Goal: Transaction & Acquisition: Purchase product/service

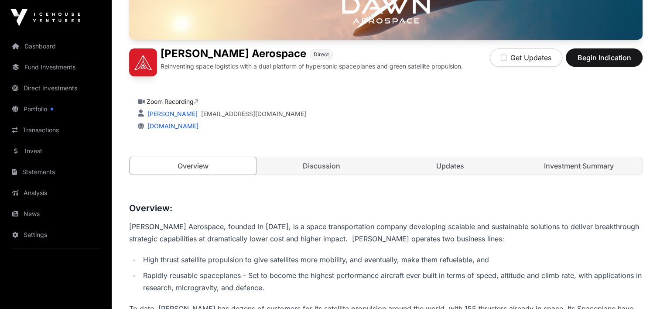
scroll to position [175, 0]
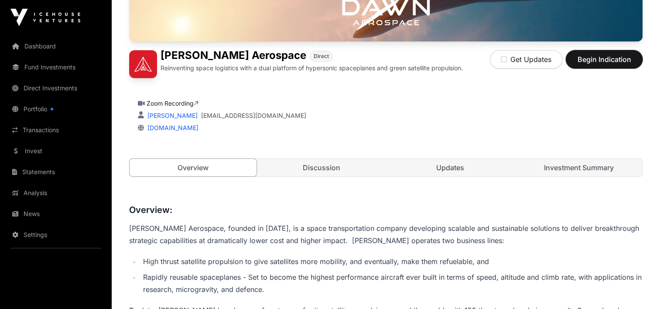
click at [615, 62] on span "Begin Indication" at bounding box center [604, 59] width 55 height 10
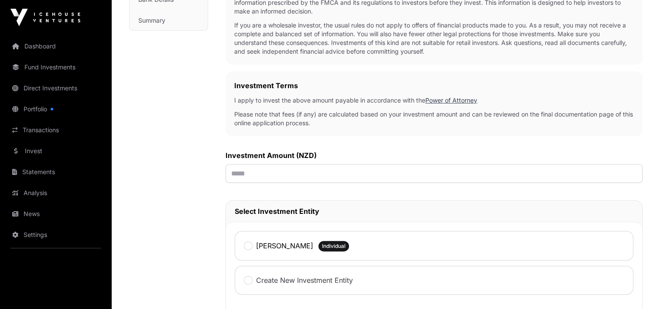
scroll to position [218, 0]
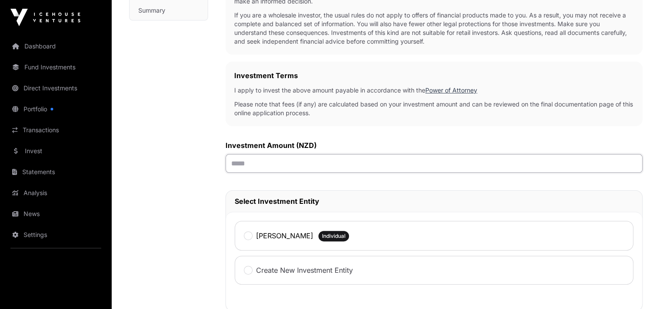
click at [237, 165] on input "text" at bounding box center [434, 163] width 417 height 19
type input "******"
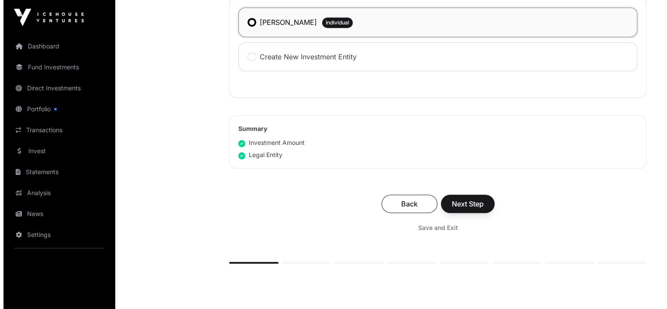
scroll to position [437, 0]
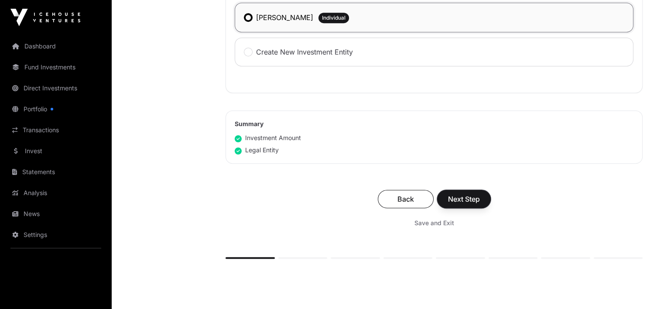
click at [464, 201] on span "Next Step" at bounding box center [464, 199] width 32 height 10
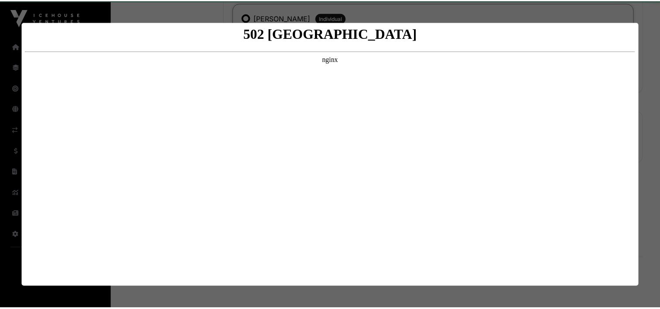
scroll to position [0, 0]
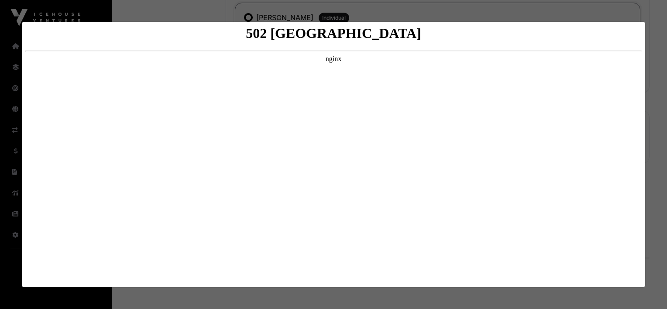
click at [659, 35] on div at bounding box center [333, 154] width 667 height 309
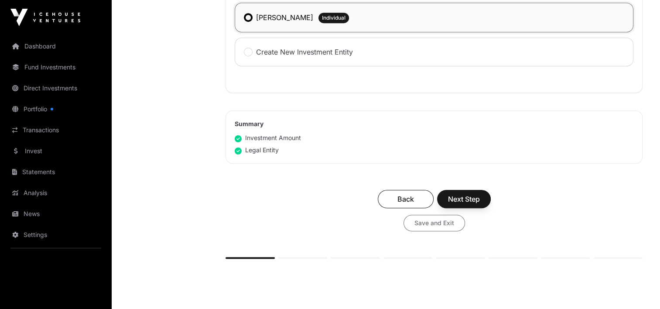
click at [438, 224] on span "Save and Exit" at bounding box center [435, 223] width 40 height 9
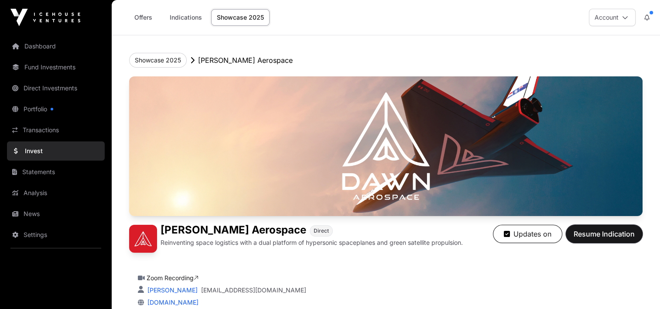
click at [589, 235] on span "Resume Indication" at bounding box center [604, 234] width 61 height 10
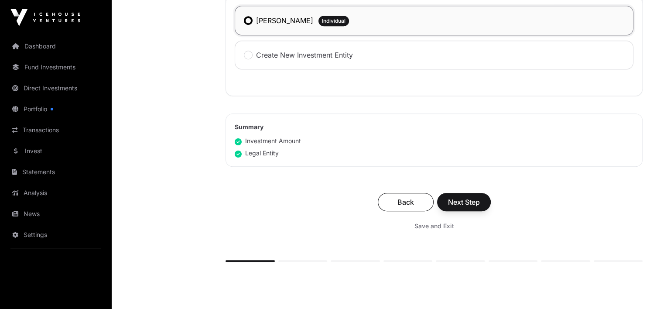
scroll to position [437, 0]
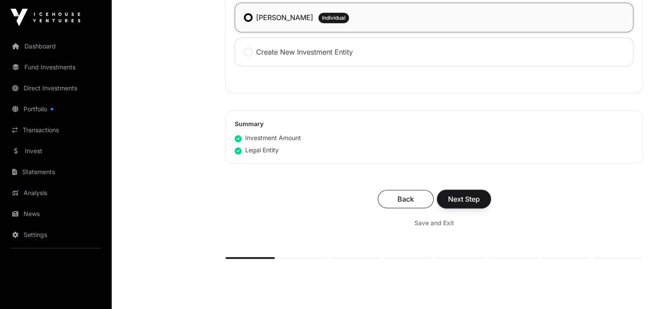
click at [468, 196] on span "Next Step" at bounding box center [464, 199] width 32 height 10
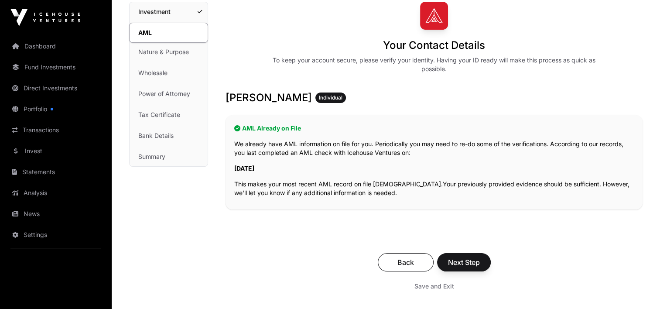
scroll to position [175, 0]
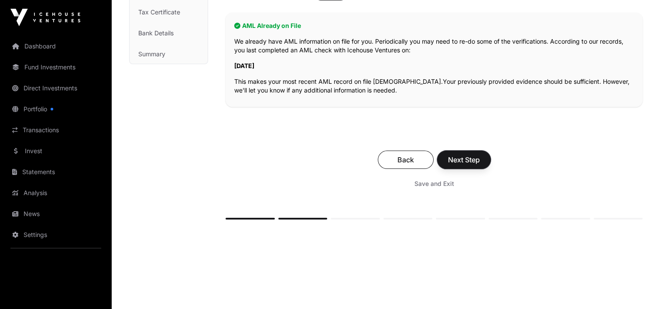
click at [475, 159] on span "Next Step" at bounding box center [464, 160] width 32 height 10
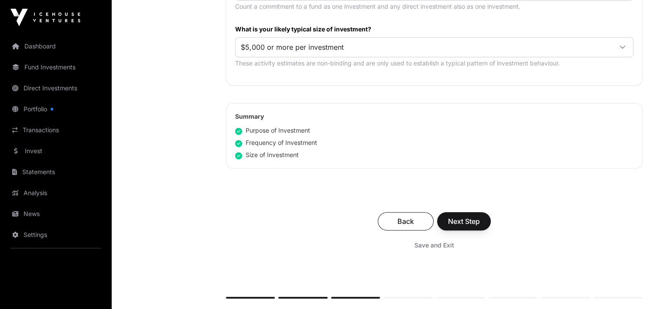
scroll to position [524, 0]
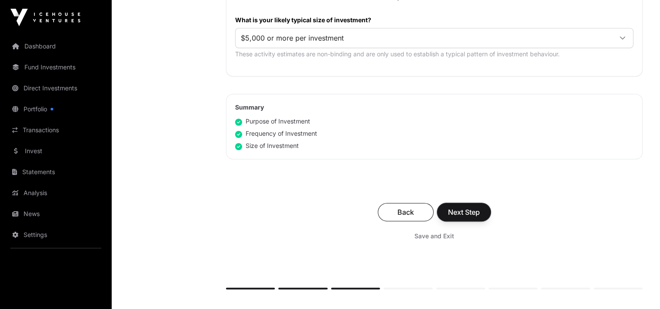
click at [477, 207] on span "Next Step" at bounding box center [464, 212] width 32 height 10
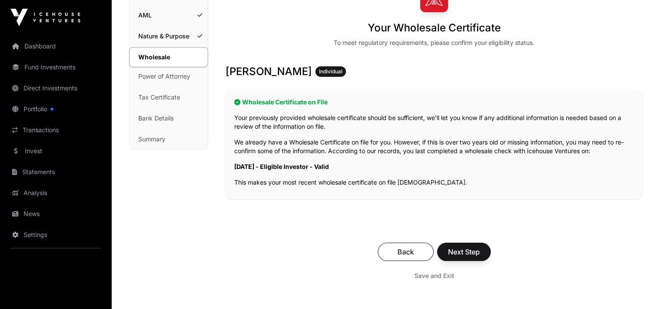
scroll to position [131, 0]
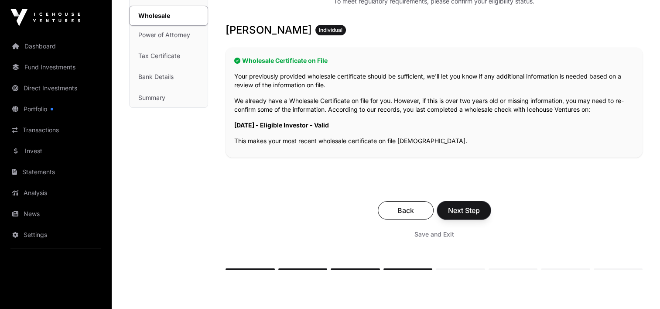
click at [454, 206] on span "Next Step" at bounding box center [464, 210] width 32 height 10
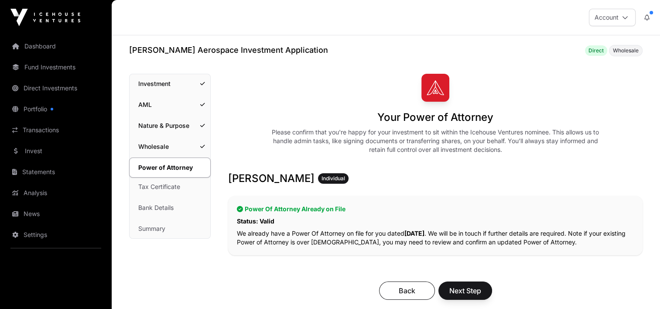
scroll to position [44, 0]
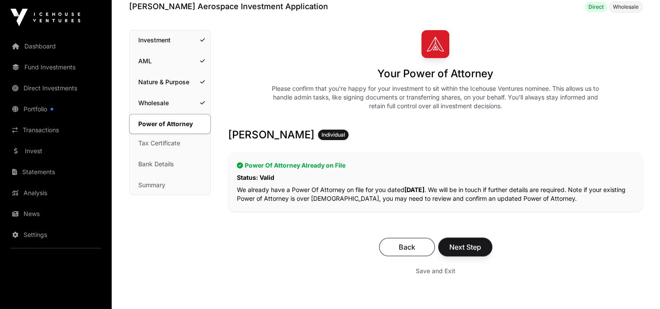
click at [471, 246] on span "Next Step" at bounding box center [466, 247] width 32 height 10
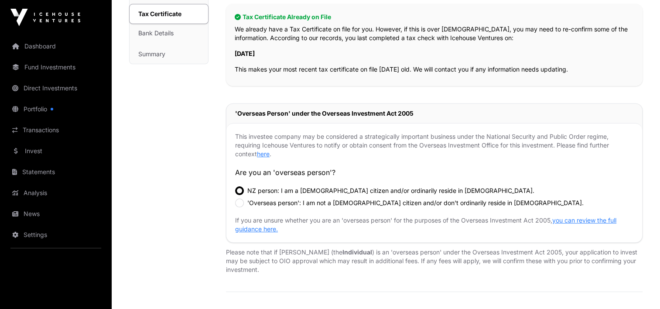
scroll to position [262, 0]
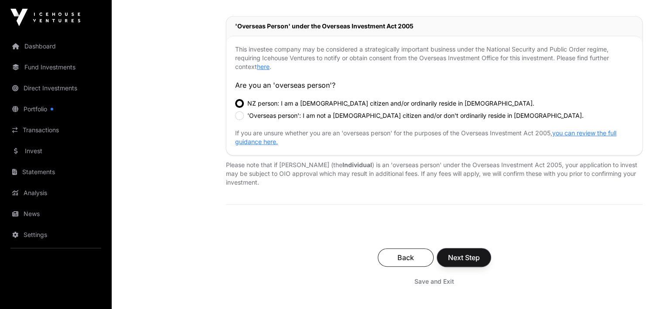
click at [468, 259] on span "Next Step" at bounding box center [464, 257] width 32 height 10
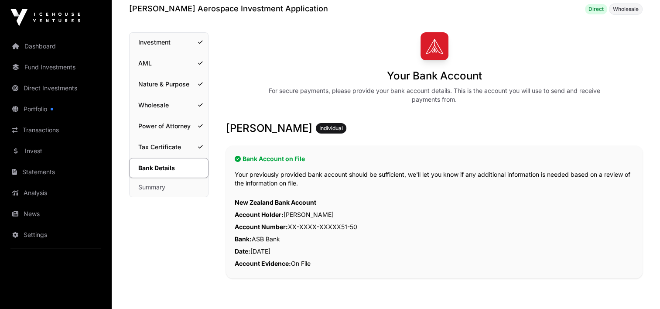
scroll to position [218, 0]
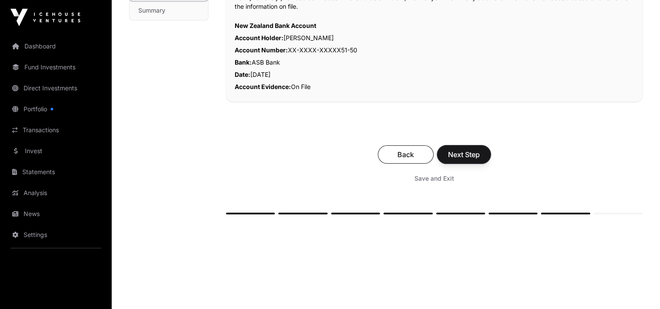
click at [474, 158] on span "Next Step" at bounding box center [464, 154] width 32 height 10
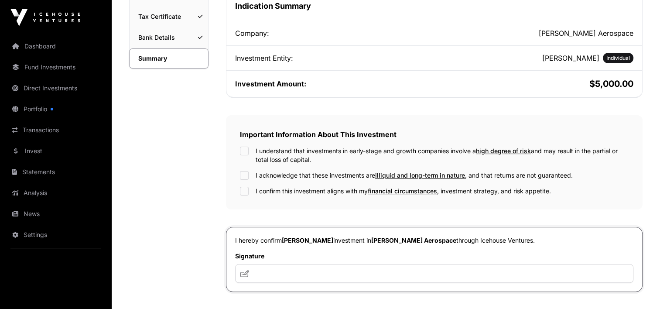
scroll to position [175, 0]
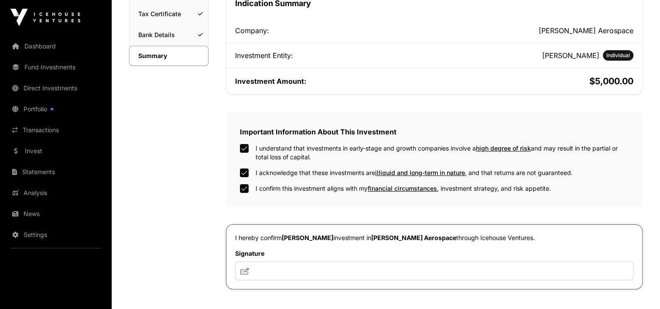
click at [244, 269] on icon at bounding box center [245, 271] width 9 height 7
click at [260, 272] on input "text" at bounding box center [434, 270] width 399 height 19
type input "*****"
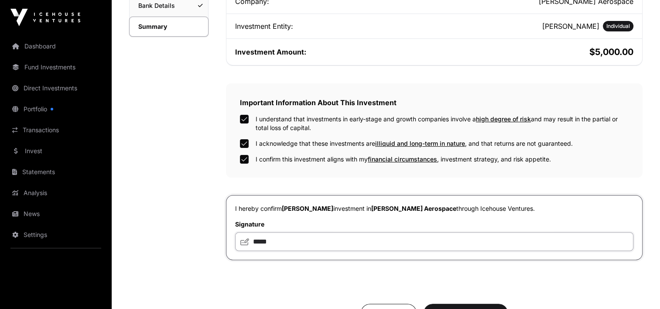
scroll to position [306, 0]
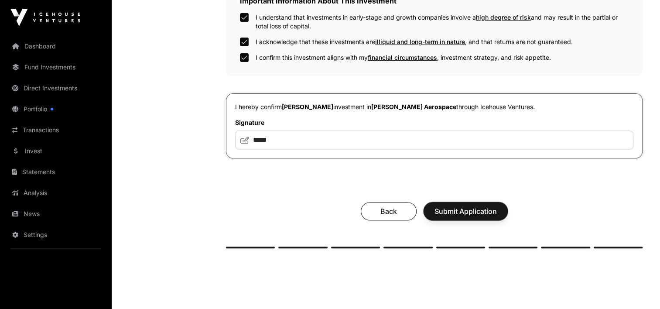
click at [467, 215] on span "Submit Application" at bounding box center [466, 211] width 62 height 10
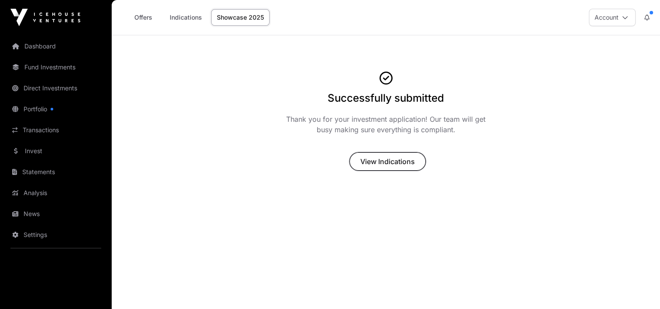
click at [388, 165] on span "View Indications" at bounding box center [388, 161] width 55 height 10
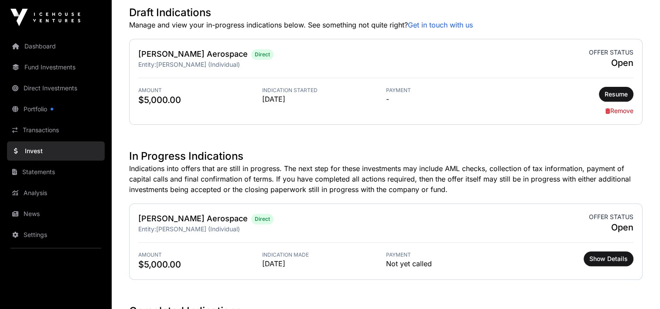
scroll to position [262, 0]
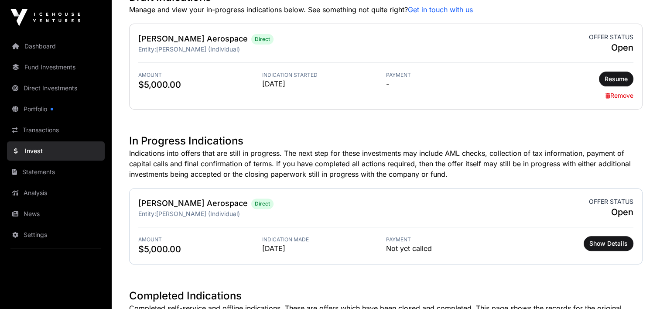
click at [47, 48] on link "Dashboard" at bounding box center [56, 46] width 98 height 19
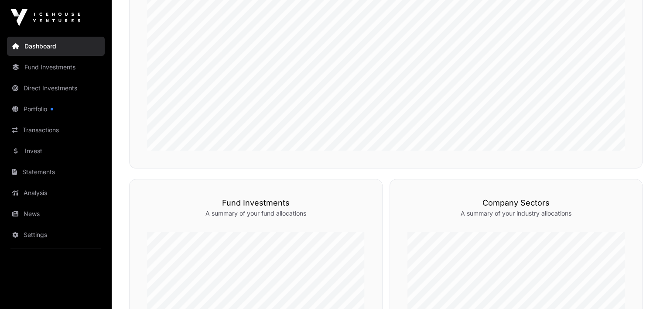
scroll to position [262, 0]
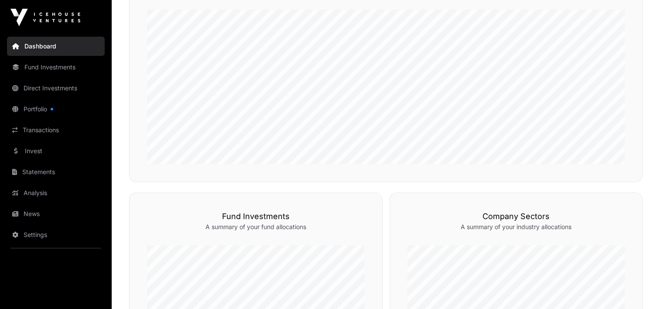
click at [40, 110] on link "Portfolio" at bounding box center [56, 109] width 98 height 19
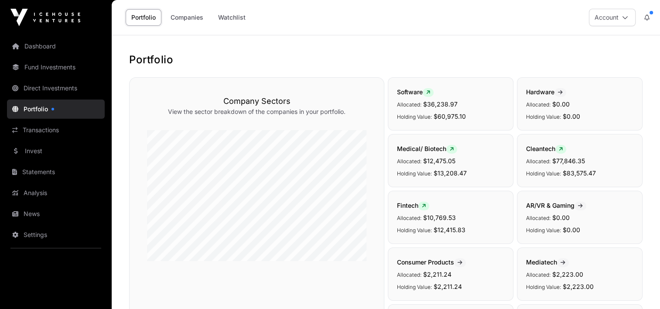
click at [193, 19] on link "Companies" at bounding box center [187, 17] width 44 height 17
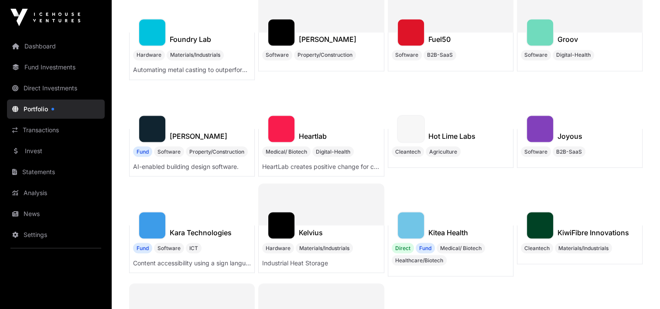
scroll to position [1571, 0]
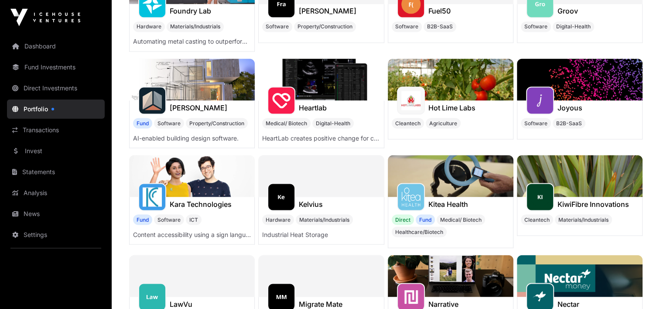
click at [447, 177] on img at bounding box center [451, 176] width 126 height 42
